Goal: Navigation & Orientation: Go to known website

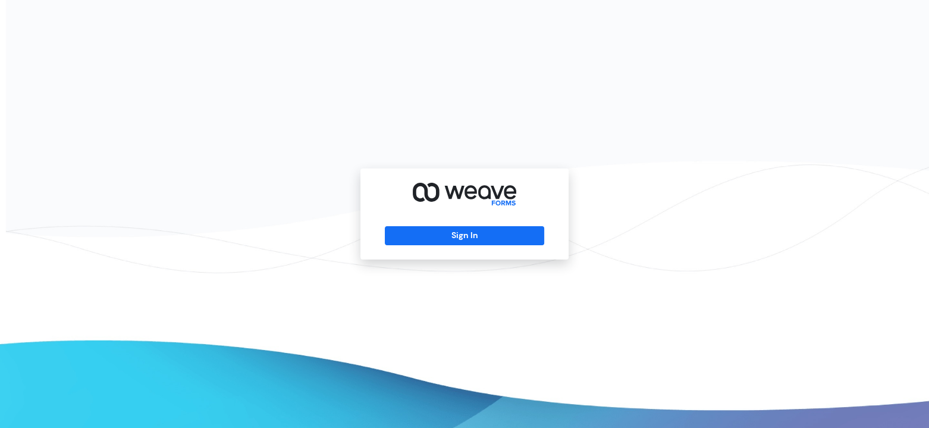
click at [460, 246] on div "Sign In" at bounding box center [464, 213] width 208 height 91
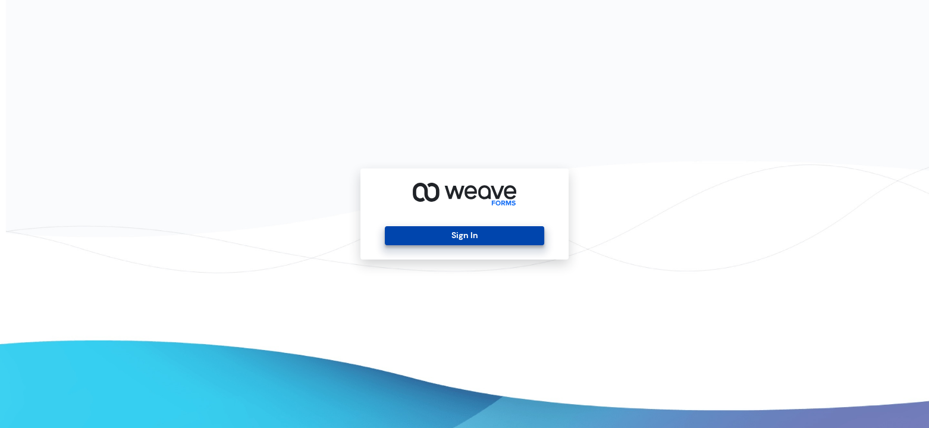
click at [457, 233] on button "Sign In" at bounding box center [464, 235] width 159 height 19
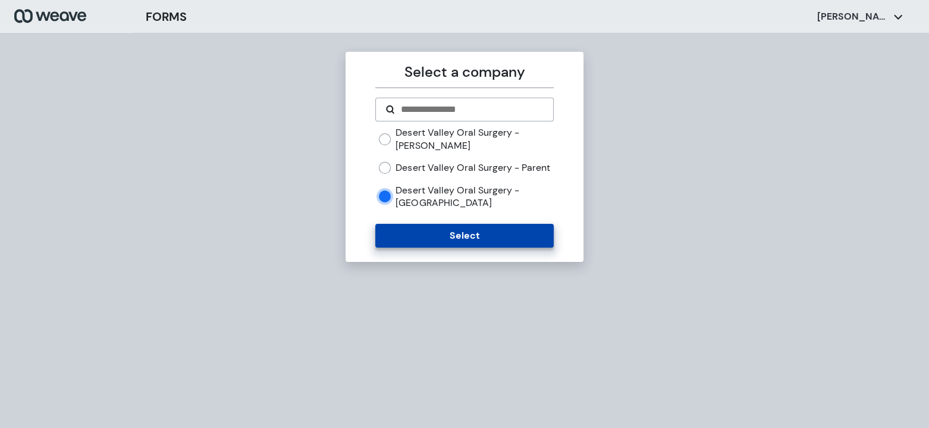
click at [433, 247] on button "Select" at bounding box center [464, 236] width 178 height 24
